Goal: Task Accomplishment & Management: Use online tool/utility

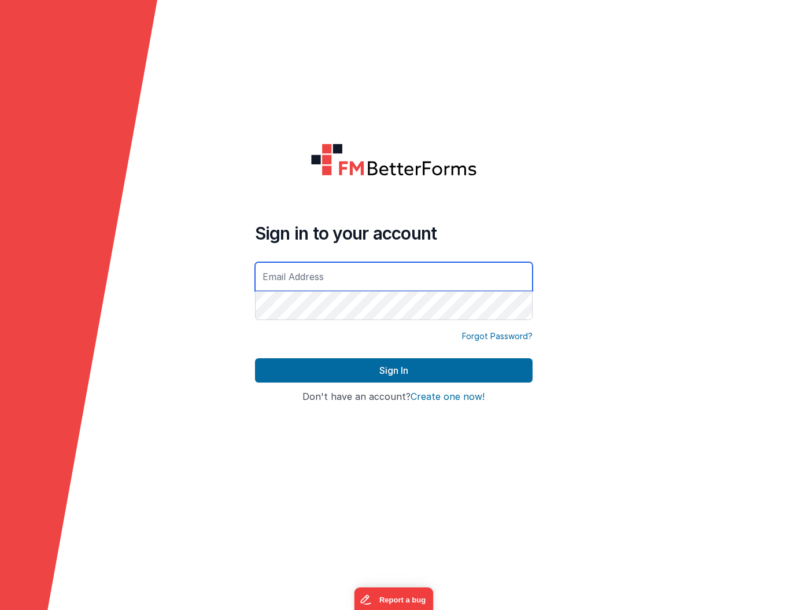
type input "[PERSON_NAME][EMAIL_ADDRESS][DOMAIN_NAME]"
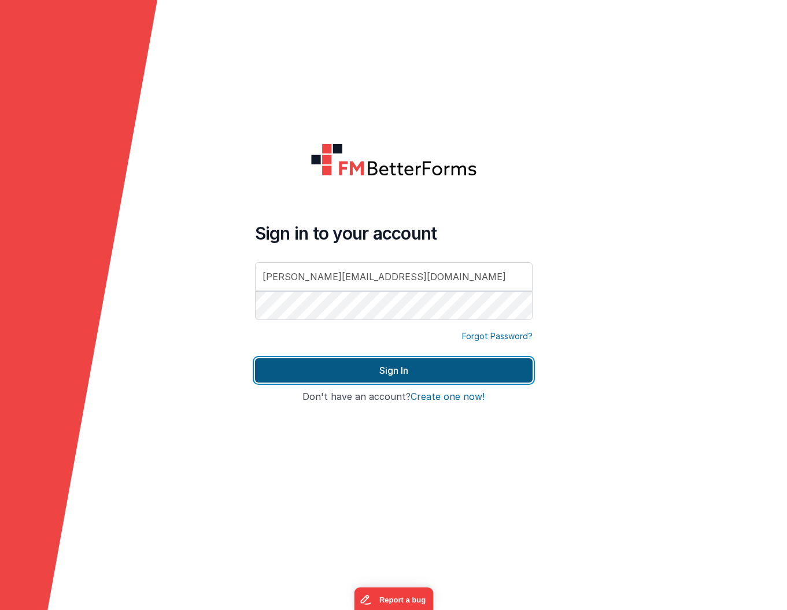
click at [420, 371] on button "Sign In" at bounding box center [394, 370] width 278 height 24
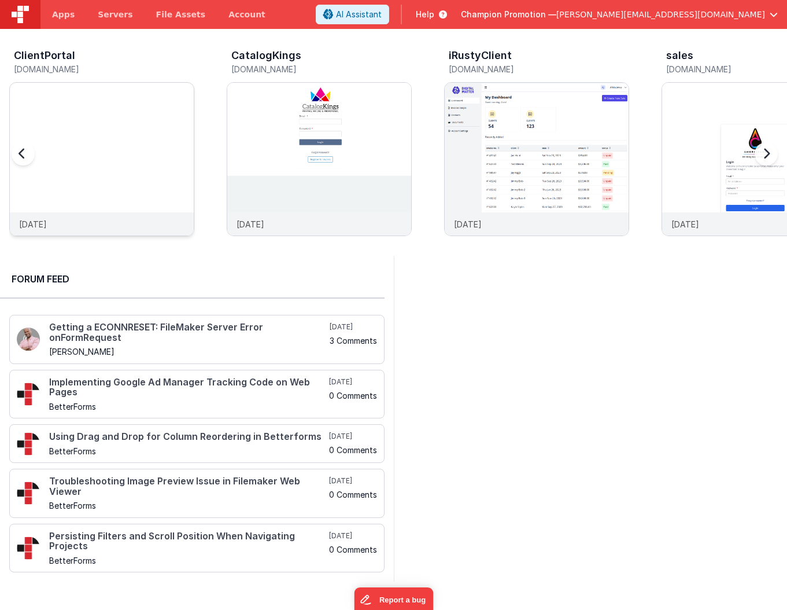
click at [154, 83] on img at bounding box center [102, 83] width 184 height 0
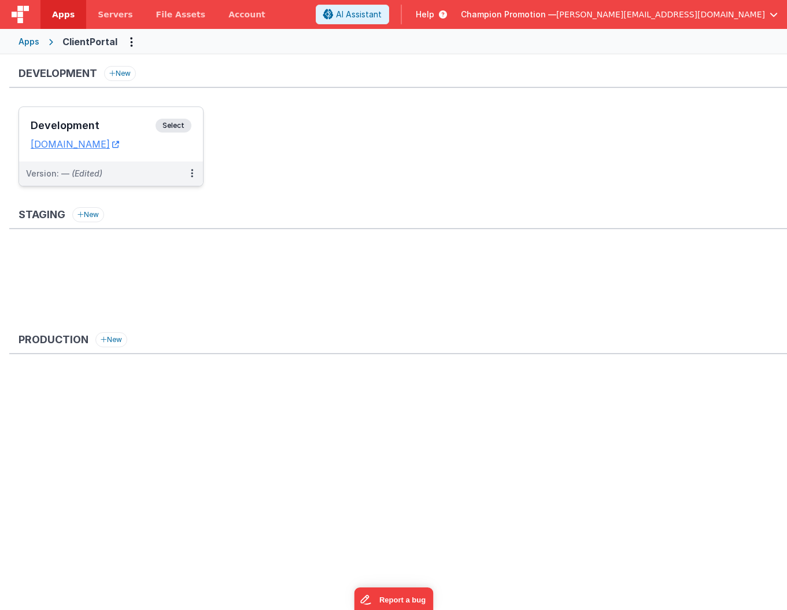
click at [101, 120] on h3 "Development" at bounding box center [93, 126] width 125 height 12
